Goal: Information Seeking & Learning: Learn about a topic

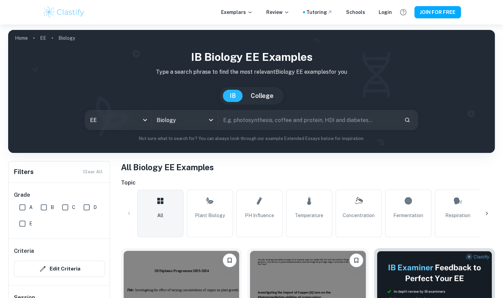
click at [486, 213] on icon at bounding box center [486, 213] width 7 height 7
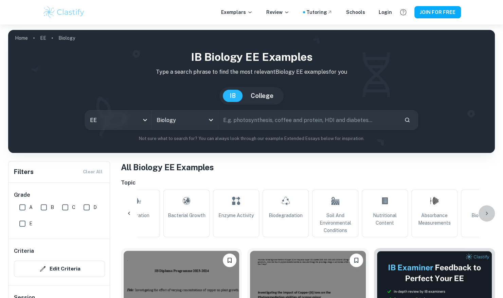
click at [484, 212] on icon at bounding box center [486, 213] width 7 height 7
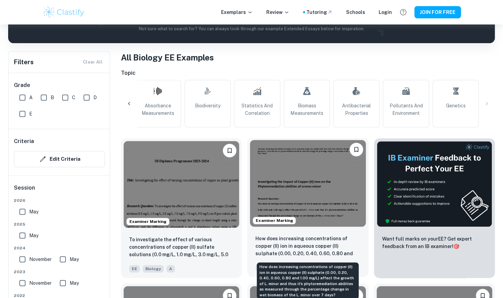
scroll to position [120, 0]
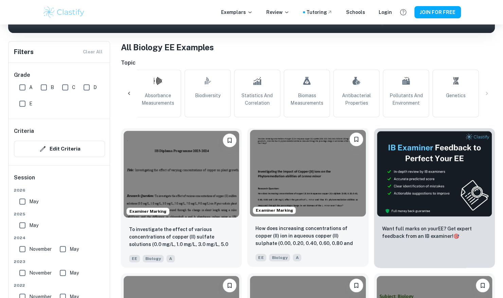
click at [280, 181] on img at bounding box center [307, 173] width 115 height 87
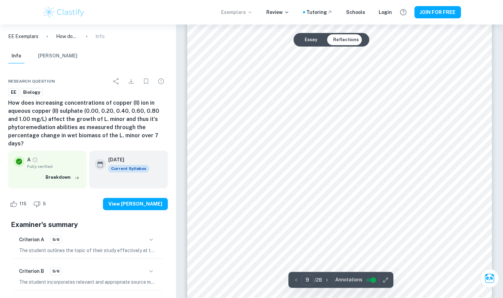
scroll to position [3455, 0]
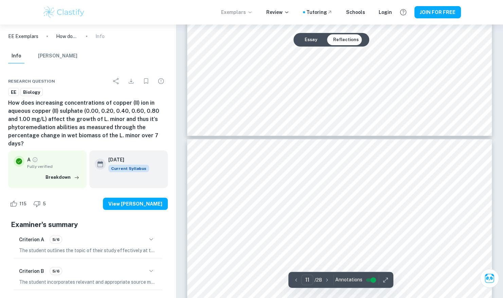
type input "10"
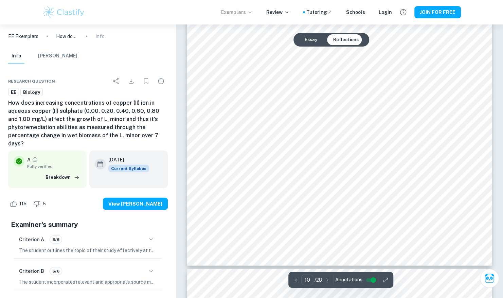
scroll to position [3885, 0]
